Goal: Transaction & Acquisition: Purchase product/service

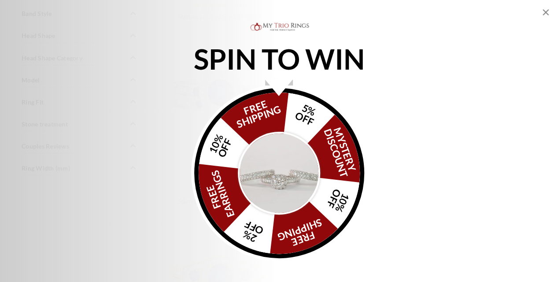
scroll to position [777, 0]
click at [286, 182] on img "Alia popup" at bounding box center [279, 173] width 83 height 83
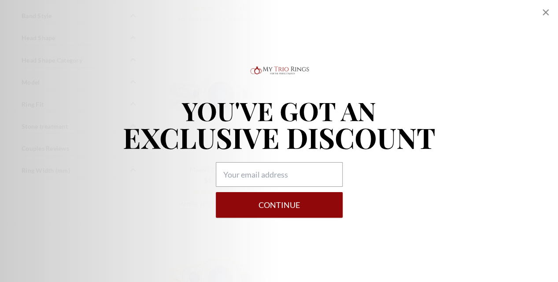
click at [545, 12] on icon "Close popup" at bounding box center [546, 12] width 6 height 6
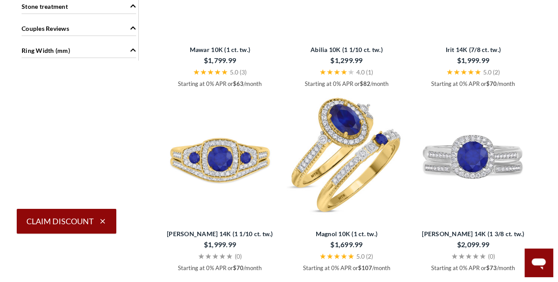
scroll to position [898, 0]
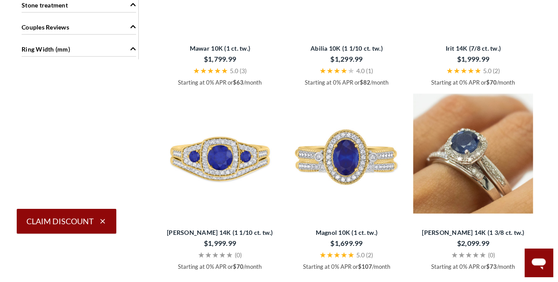
click at [483, 196] on img at bounding box center [472, 153] width 119 height 119
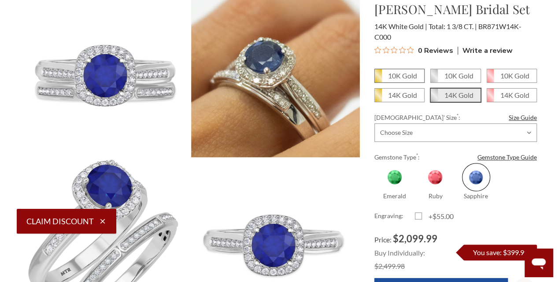
click at [408, 73] on em "10K Gold" at bounding box center [402, 75] width 29 height 8
click at [379, 79] on input "10K Gold" at bounding box center [378, 79] width 0 height 0
radio input "true"
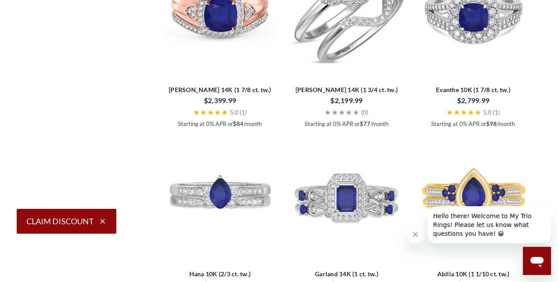
scroll to position [1674, 0]
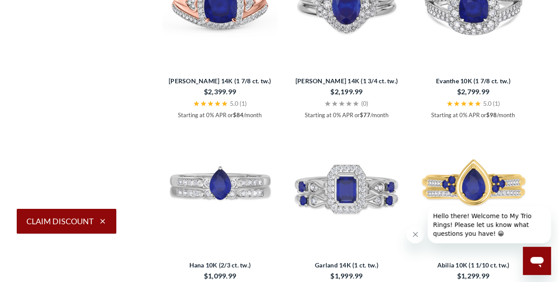
click at [342, 85] on span "[PERSON_NAME] 14K (1 3/4 ct. tw.)" at bounding box center [346, 80] width 119 height 9
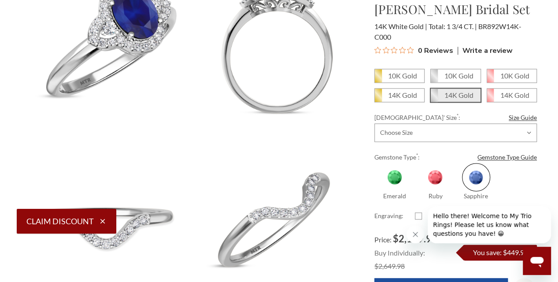
scroll to position [487, 0]
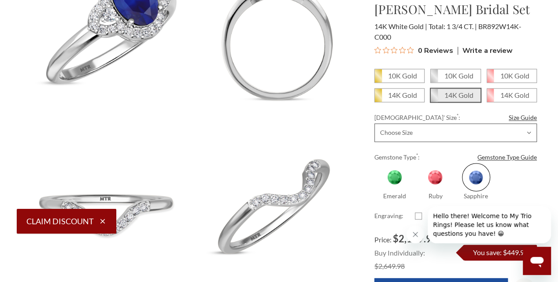
click at [526, 133] on select "Choose Size 3.00 3.25 3.50 3.75 4.00 4.25 4.50 4.75 5.00 5.25 5.50 5.75 6.00 6.…" at bounding box center [456, 132] width 163 height 19
select select "23703797"
click at [375, 123] on select "Choose Size 3.00 3.25 3.50 3.75 4.00 4.25 4.50 4.75 5.00 5.25 5.50 5.75 6.00 6.…" at bounding box center [456, 132] width 163 height 19
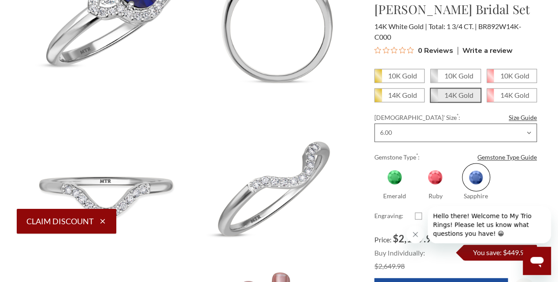
scroll to position [508, 0]
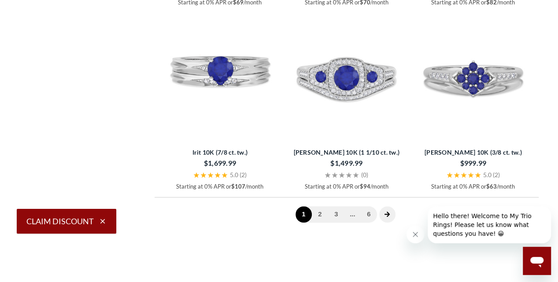
scroll to position [2082, 0]
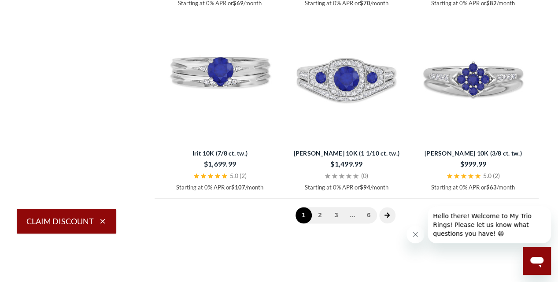
click at [401, 214] on div "1 2 3 ... 6" at bounding box center [347, 215] width 384 height 34
click at [381, 208] on div "1 2 3 ... 6" at bounding box center [347, 215] width 384 height 34
click at [387, 213] on icon "next page" at bounding box center [387, 215] width 6 height 6
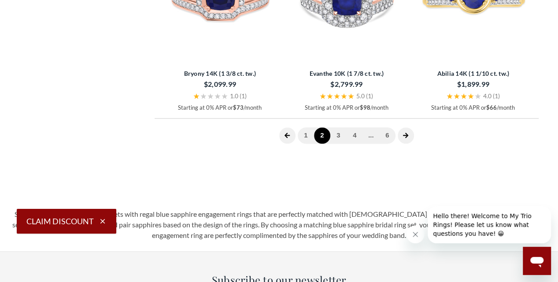
scroll to position [2162, 0]
click at [341, 135] on link "3" at bounding box center [338, 135] width 16 height 16
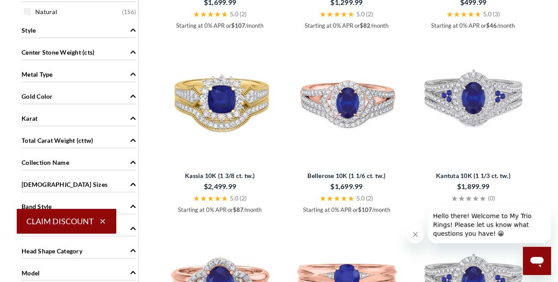
scroll to position [587, 0]
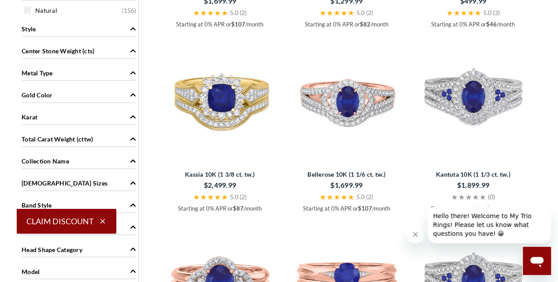
click at [32, 112] on span "Karat" at bounding box center [30, 116] width 16 height 9
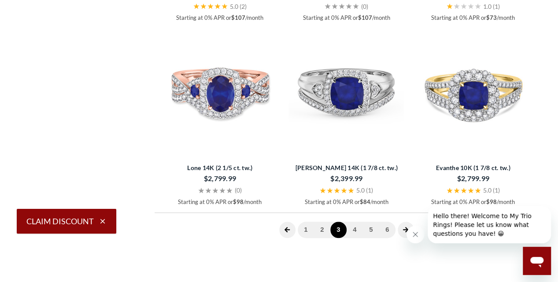
scroll to position [2068, 0]
click at [354, 226] on link "4" at bounding box center [355, 229] width 16 height 16
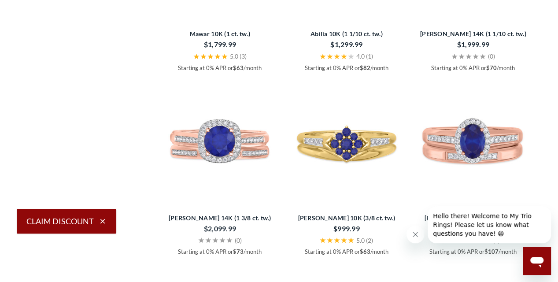
scroll to position [1834, 0]
